Goal: Navigation & Orientation: Find specific page/section

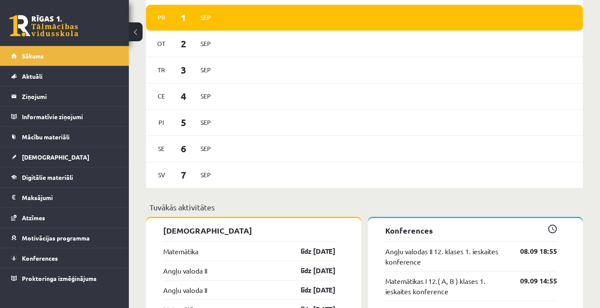
scroll to position [655, 0]
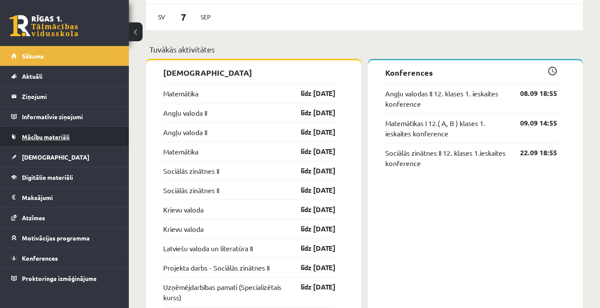
click at [61, 139] on span "Mācību materiāli" at bounding box center [46, 137] width 48 height 8
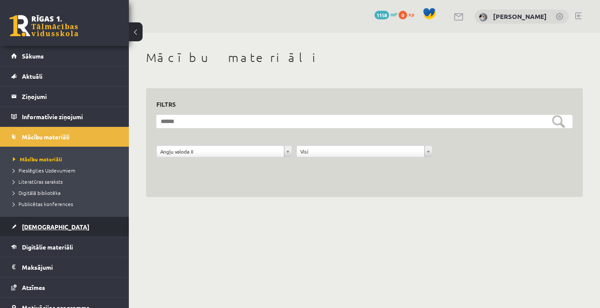
click at [55, 227] on link "[DEMOGRAPHIC_DATA]" at bounding box center [64, 227] width 107 height 20
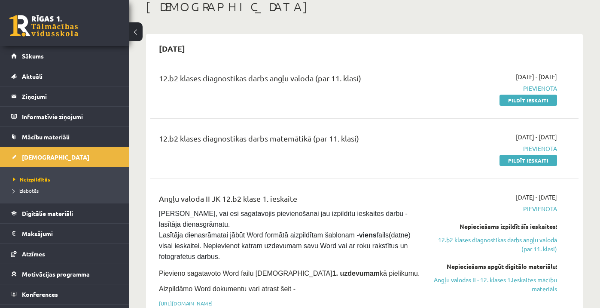
scroll to position [58, 0]
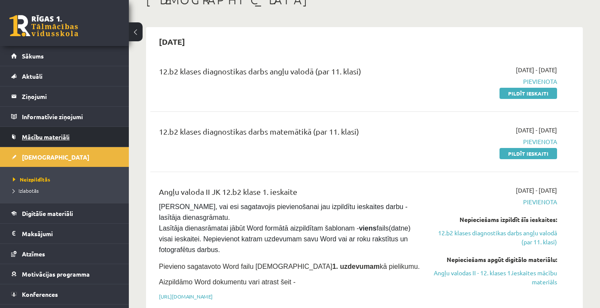
click at [60, 138] on span "Mācību materiāli" at bounding box center [46, 137] width 48 height 8
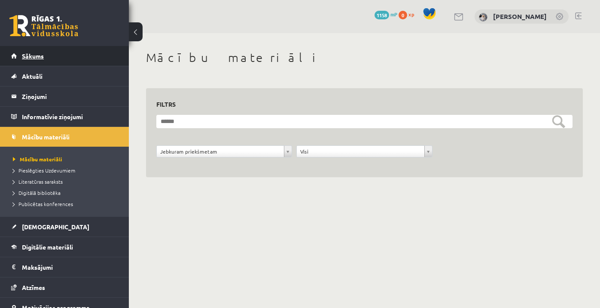
click at [79, 58] on link "Sākums" at bounding box center [64, 56] width 107 height 20
